Goal: Download file/media: Obtain a digital file from the website

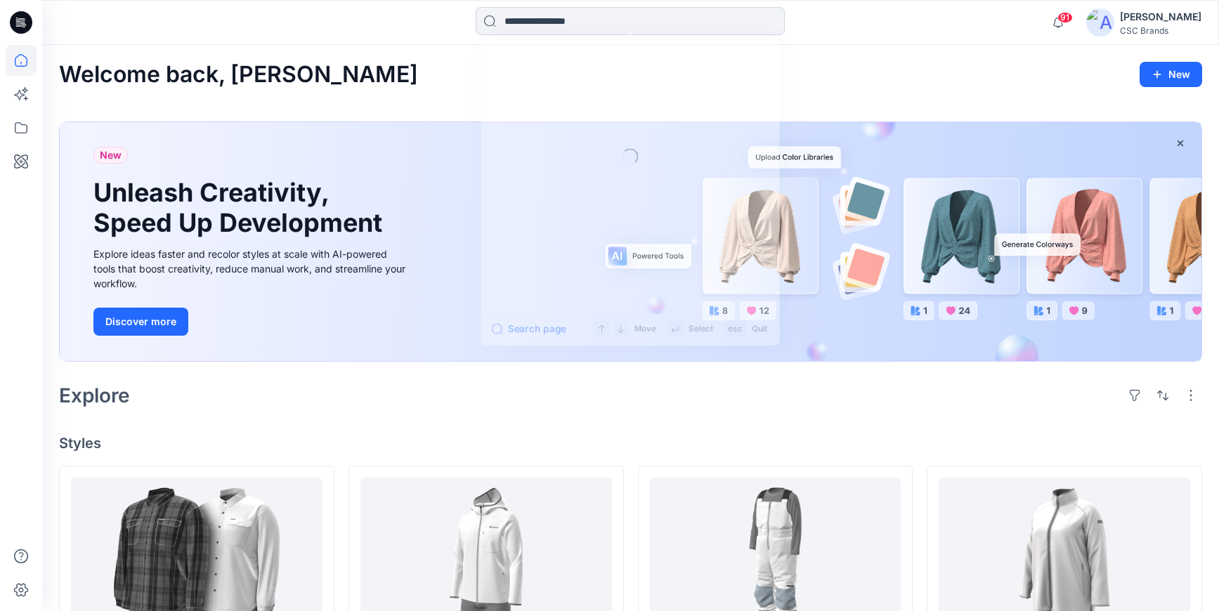
click at [552, 31] on input at bounding box center [630, 21] width 309 height 28
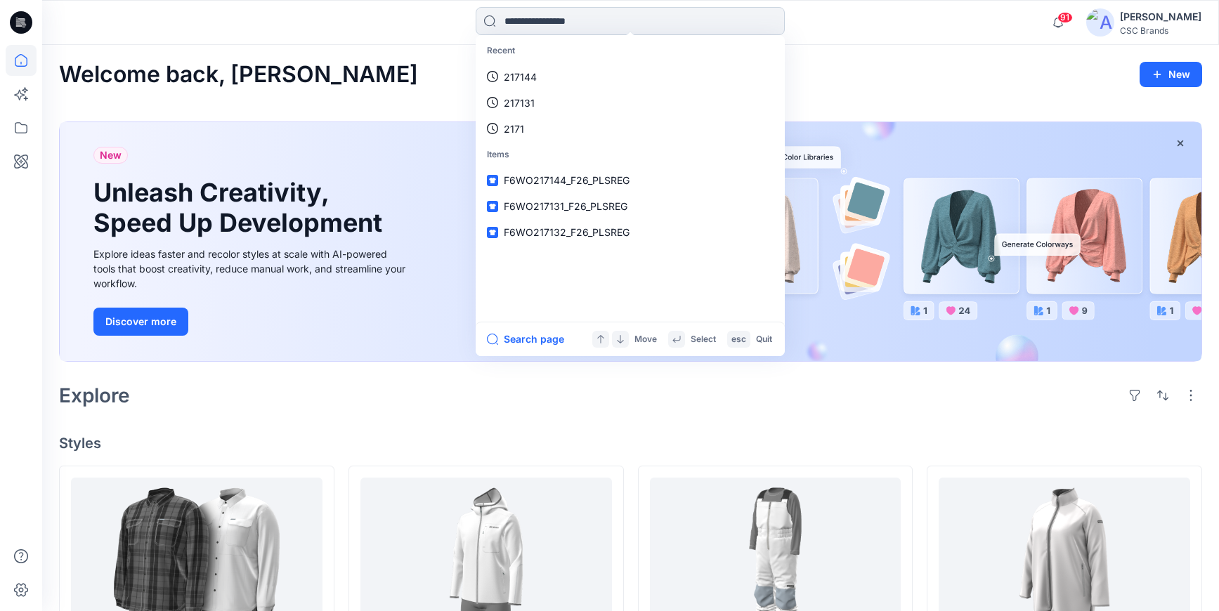
paste input "******"
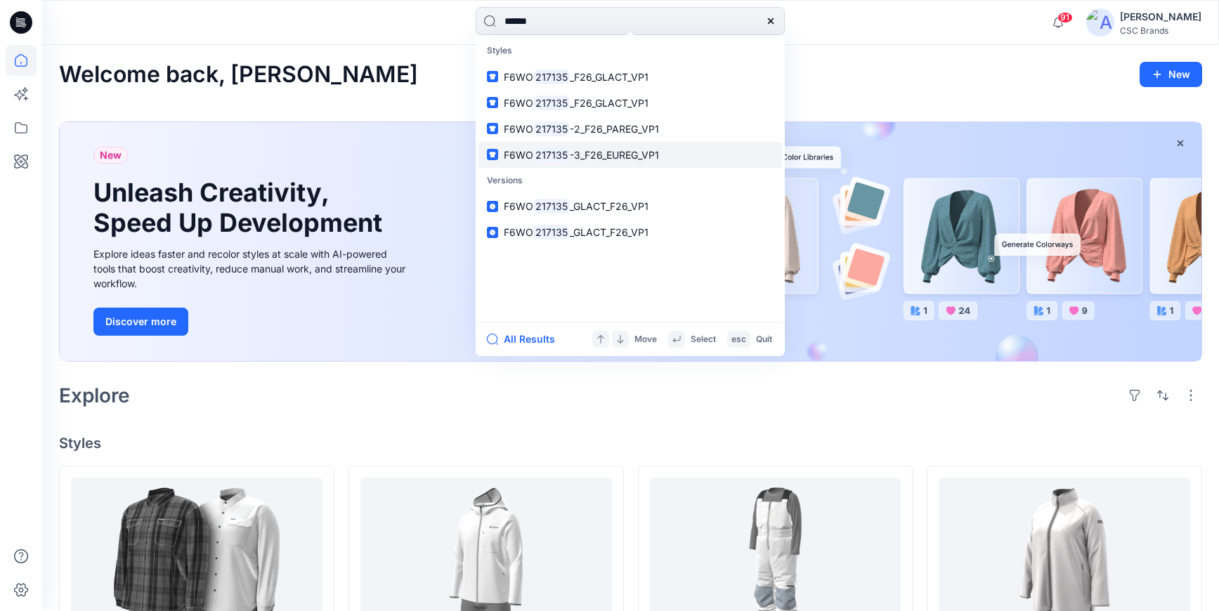
type input "******"
click at [633, 151] on span "-3_F26_EUREG_VP1" at bounding box center [614, 155] width 89 height 12
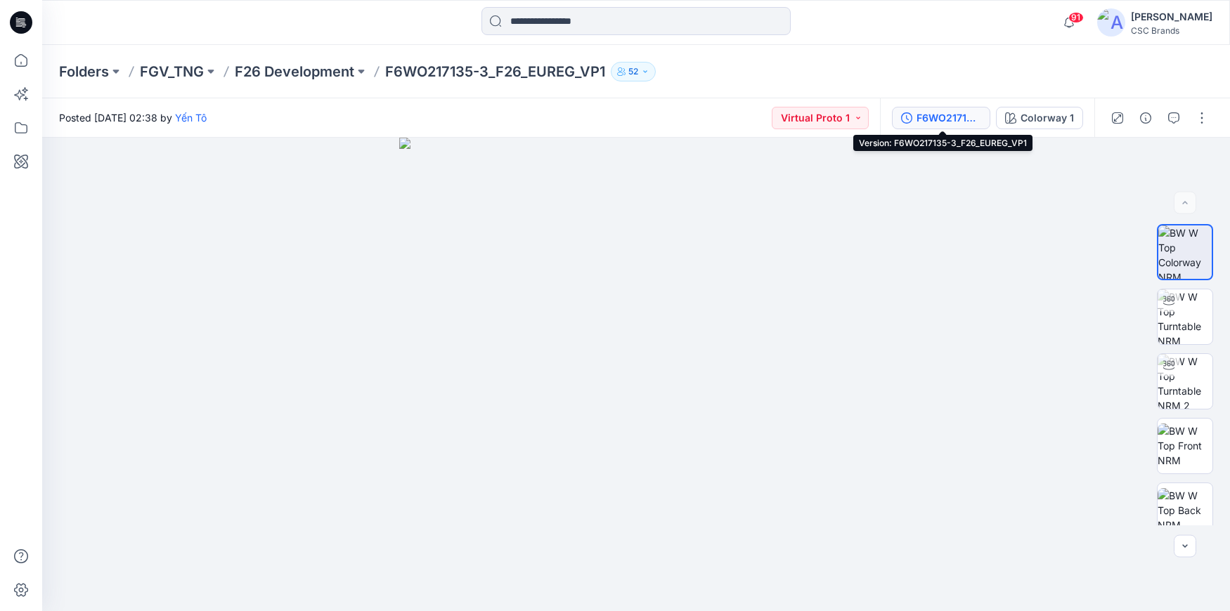
click at [945, 114] on div "F6WO217135-3_F26_EUREG_VP1" at bounding box center [948, 117] width 65 height 15
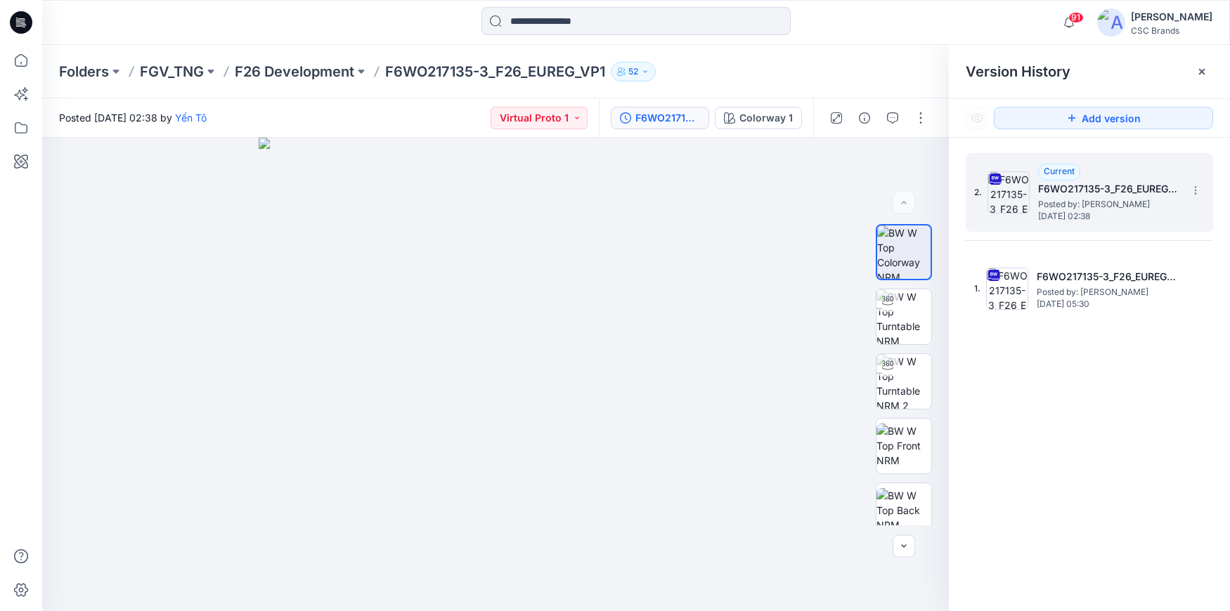
click at [1076, 203] on span "Posted by: [PERSON_NAME]" at bounding box center [1108, 204] width 141 height 14
click at [1081, 202] on span "Posted by: [PERSON_NAME]" at bounding box center [1108, 204] width 141 height 14
click at [1196, 192] on icon at bounding box center [1194, 190] width 11 height 11
click at [1178, 219] on span "Download Source BW File" at bounding box center [1124, 217] width 118 height 17
click at [173, 62] on p "FGV_TNG" at bounding box center [172, 72] width 64 height 20
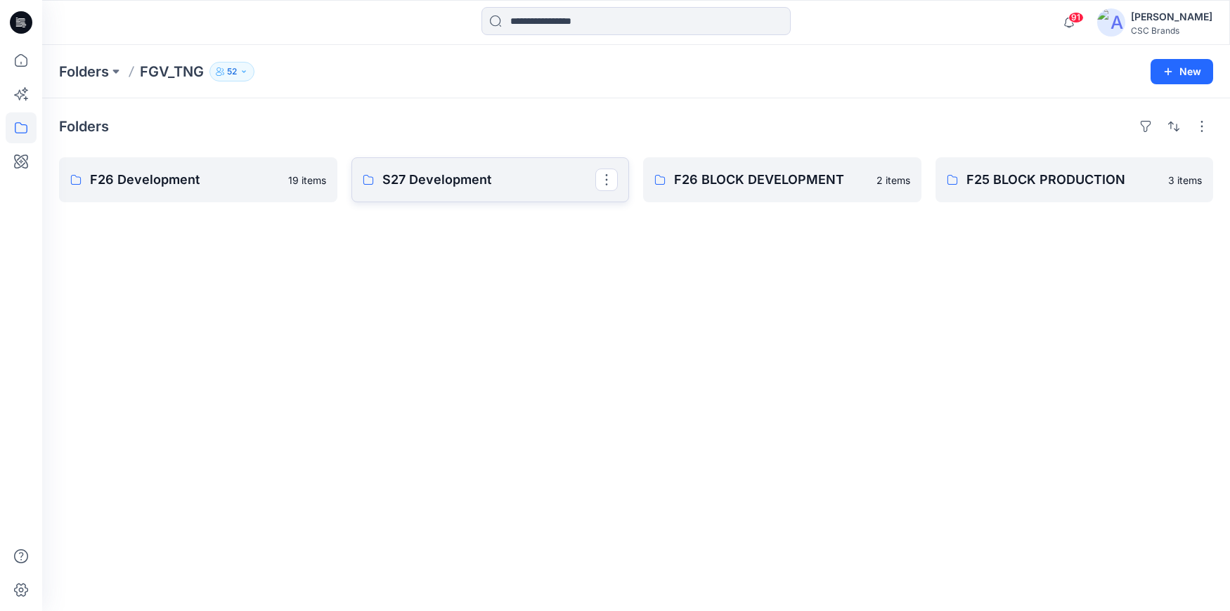
click at [453, 170] on p "S27 Development" at bounding box center [489, 180] width 214 height 20
